Goal: Information Seeking & Learning: Learn about a topic

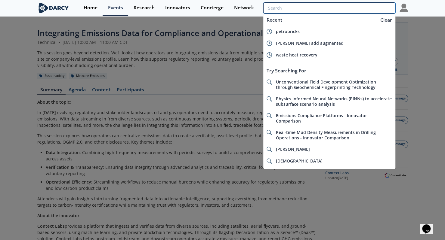
click at [361, 3] on input "search" at bounding box center [329, 7] width 132 height 11
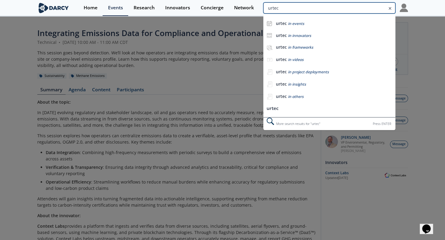
type input "urtec"
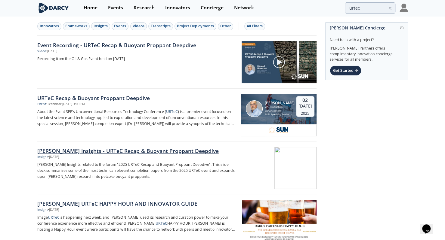
click at [88, 150] on div "Darcy Insights - URTeC Recap & Buoyant Proppant Deepdive" at bounding box center [136, 151] width 199 height 8
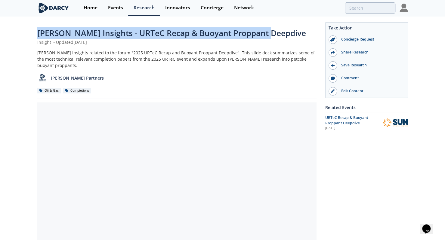
drag, startPoint x: 33, startPoint y: 35, endPoint x: 288, endPoint y: 38, distance: 255.3
click at [288, 38] on div "Darcy Insights - URTeC Recap & Buoyant Proppant Deepdive Insight • Updated July…" at bounding box center [222, 235] width 445 height 437
copy span "Darcy Insights - URTeC Recap & Buoyant Proppant Deepdive"
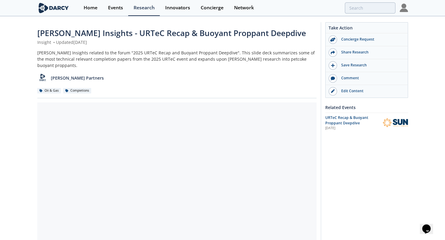
click at [160, 51] on div "Darcy Insights related to the forum "2025 URTeC Recap and Buoyant Proppant Deep…" at bounding box center [176, 59] width 279 height 19
click at [350, 92] on div "Edit Content" at bounding box center [370, 90] width 67 height 5
click at [52, 9] on img at bounding box center [53, 8] width 33 height 11
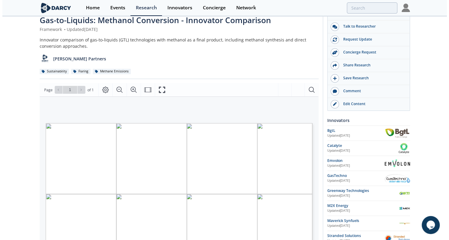
scroll to position [13, 0]
click at [159, 87] on icon "Fullscreen" at bounding box center [162, 90] width 6 height 6
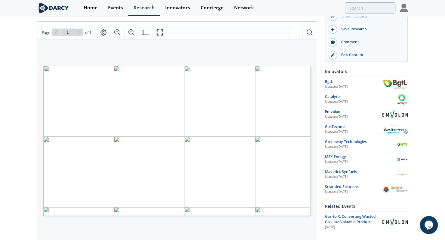
scroll to position [71, 0]
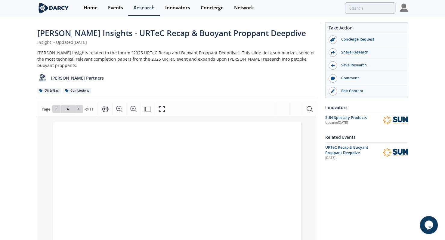
type input "5"
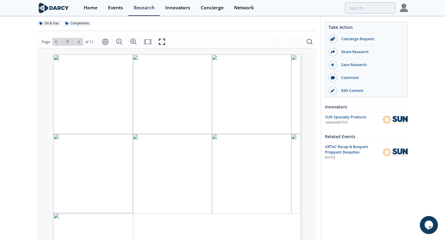
scroll to position [68, 0]
type input "4"
click at [23, 104] on div "[PERSON_NAME] Insights - URTeC Recap & Buoyant Proppant Deepdive Insight • Upda…" at bounding box center [222, 167] width 445 height 437
type input "10"
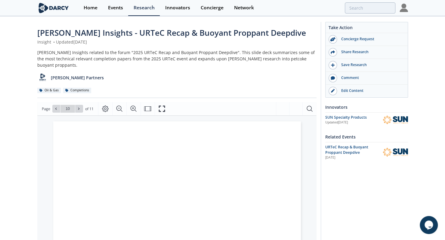
scroll to position [1, 0]
